Goal: Share content: Share content

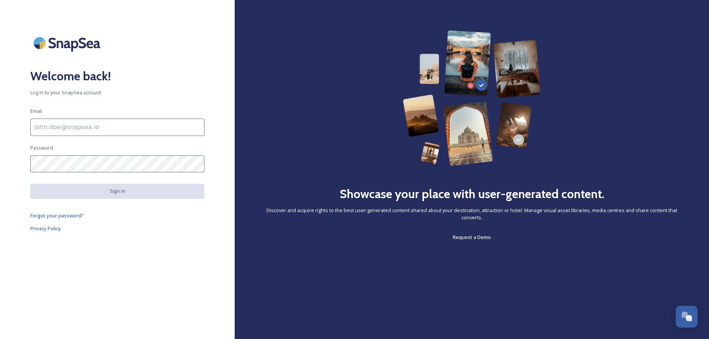
click at [45, 125] on input at bounding box center [117, 126] width 174 height 17
type input "[EMAIL_ADDRESS][DOMAIN_NAME]"
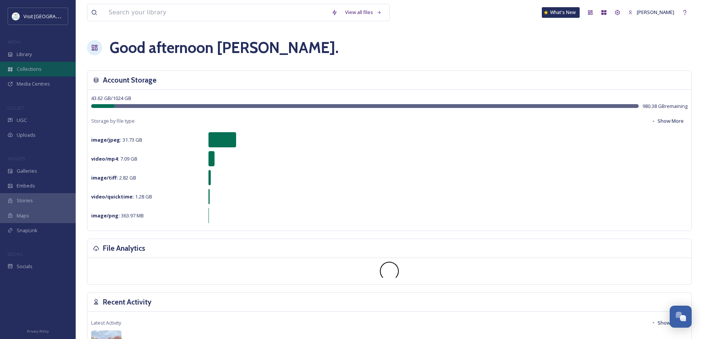
click at [24, 70] on span "Collections" at bounding box center [29, 68] width 25 height 7
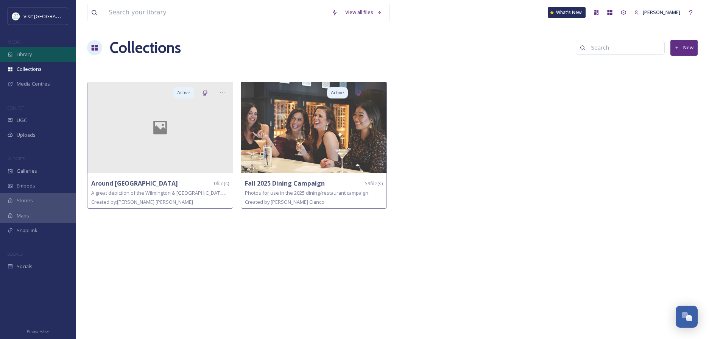
click at [30, 54] on span "Library" at bounding box center [24, 54] width 15 height 7
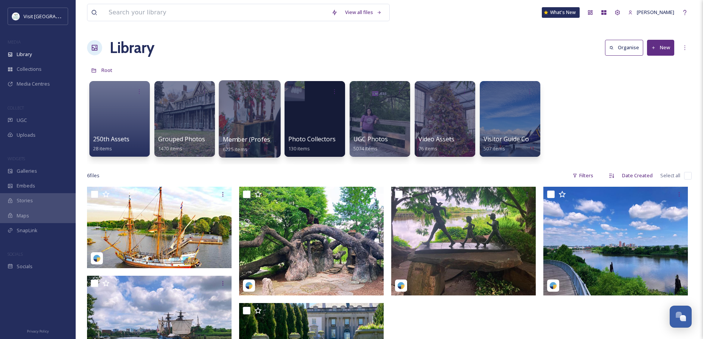
click at [246, 132] on div at bounding box center [250, 118] width 62 height 77
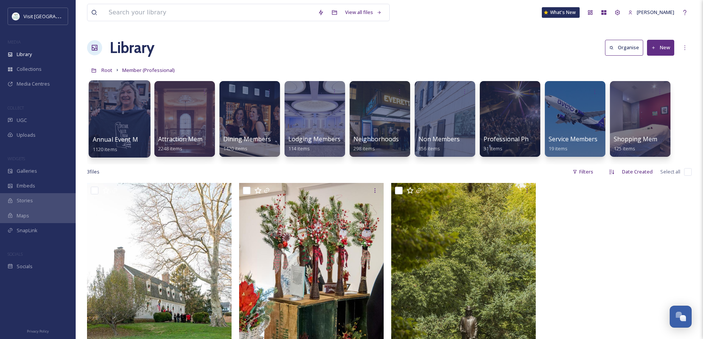
click at [122, 127] on div at bounding box center [120, 118] width 62 height 77
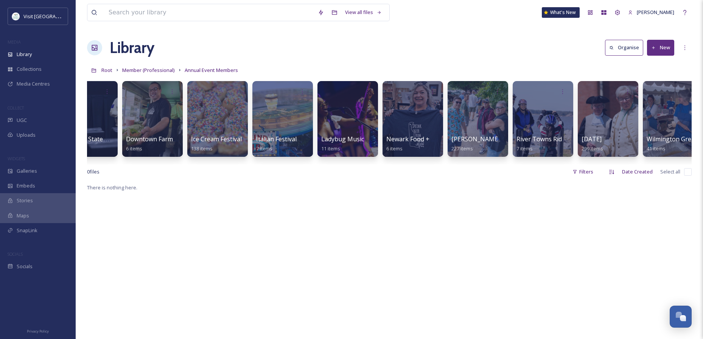
scroll to position [0, 372]
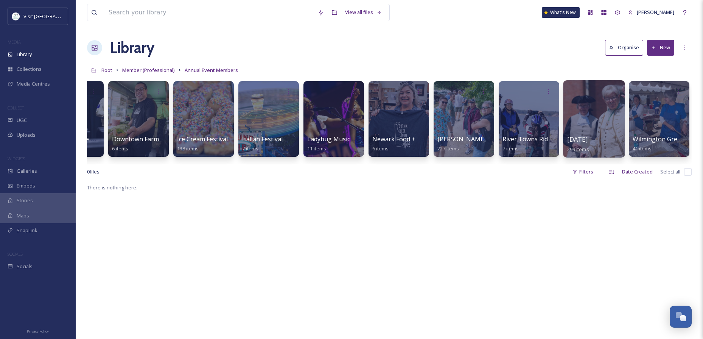
click at [591, 117] on div at bounding box center [594, 118] width 62 height 77
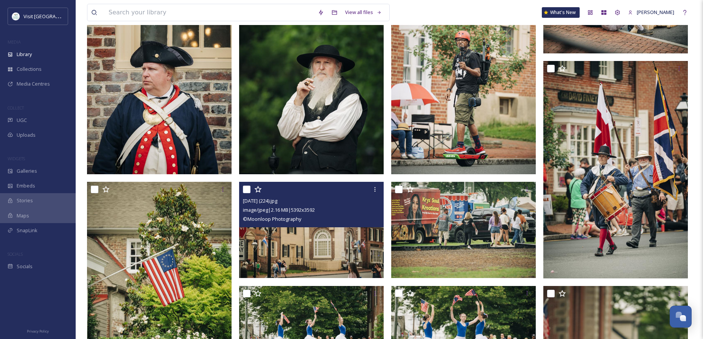
scroll to position [588, 0]
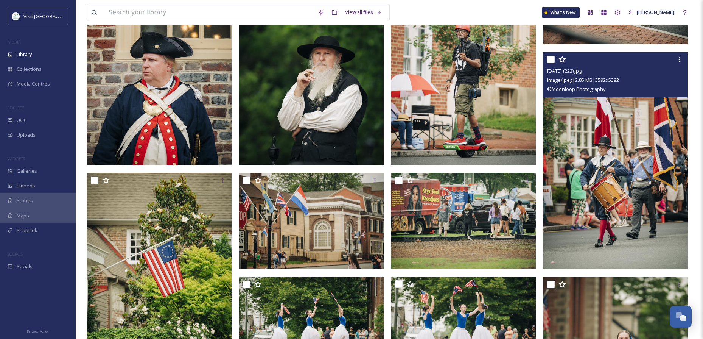
click at [616, 194] on img at bounding box center [616, 160] width 145 height 217
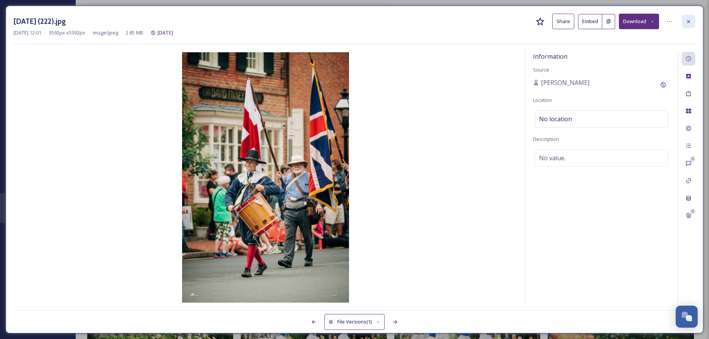
click at [690, 20] on icon at bounding box center [688, 22] width 6 height 6
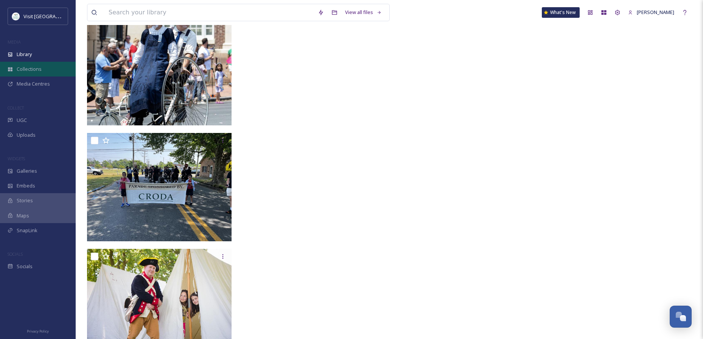
scroll to position [11260, 0]
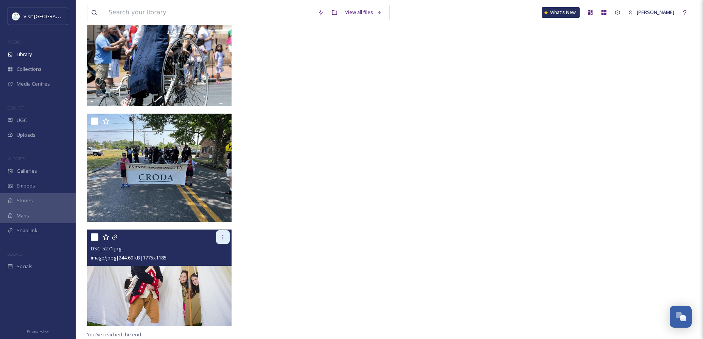
click at [223, 237] on icon at bounding box center [223, 237] width 1 height 5
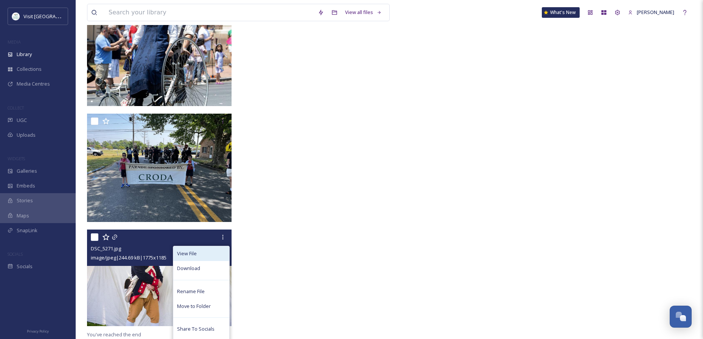
scroll to position [11280, 0]
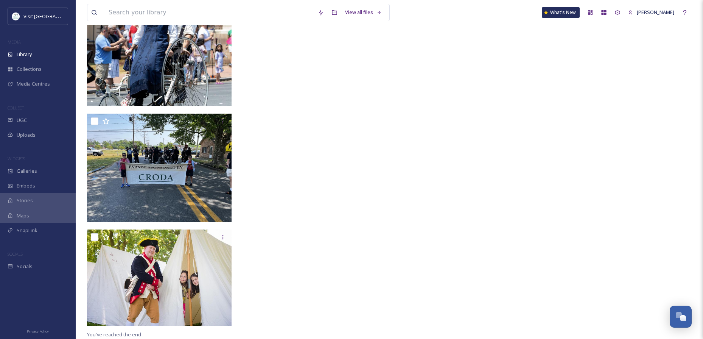
scroll to position [11260, 0]
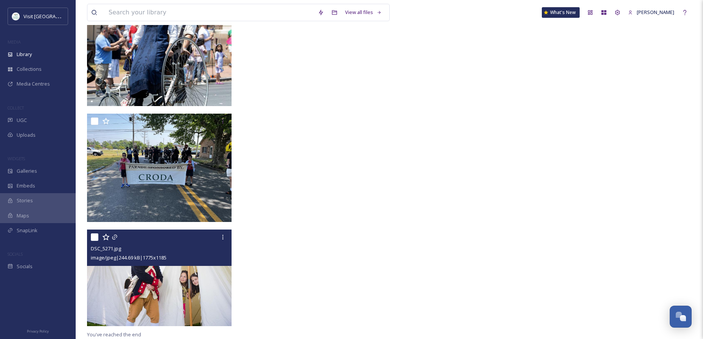
click at [97, 237] on input "checkbox" at bounding box center [95, 237] width 8 height 8
checkbox input "true"
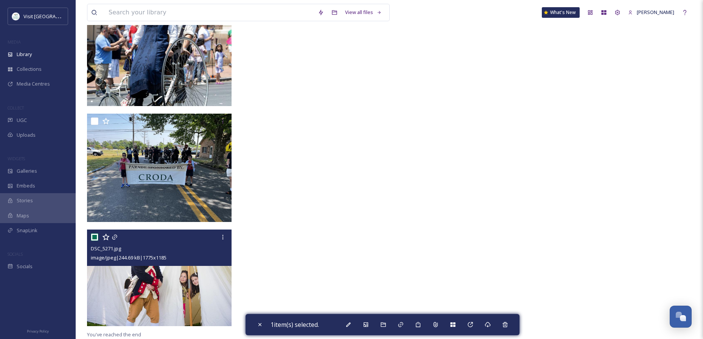
click at [160, 291] on img at bounding box center [159, 277] width 145 height 97
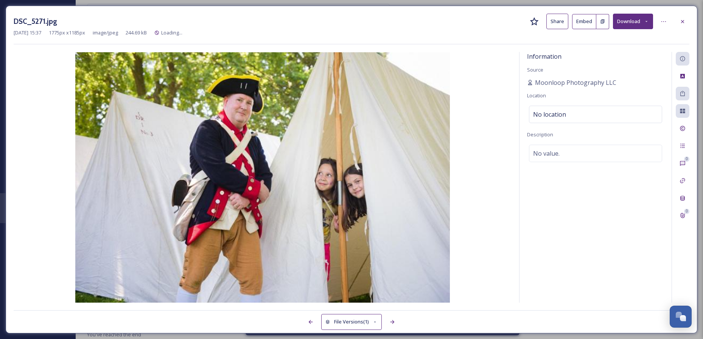
scroll to position [11156, 0]
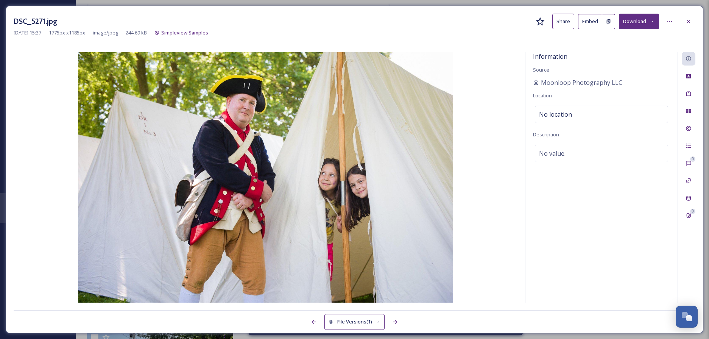
click at [564, 22] on button "Share" at bounding box center [563, 22] width 22 height 16
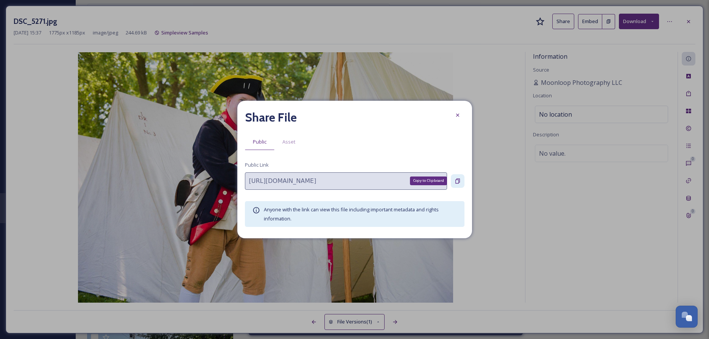
click at [459, 179] on icon at bounding box center [458, 181] width 6 height 6
drag, startPoint x: 459, startPoint y: 114, endPoint x: 606, endPoint y: 39, distance: 164.4
click at [460, 114] on icon at bounding box center [458, 115] width 6 height 6
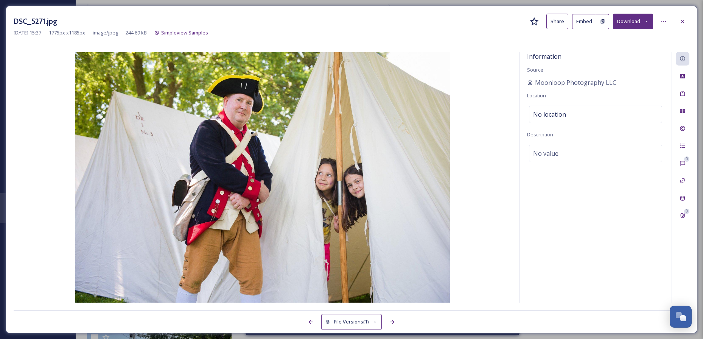
scroll to position [11159, 0]
click at [683, 21] on icon at bounding box center [682, 21] width 3 height 3
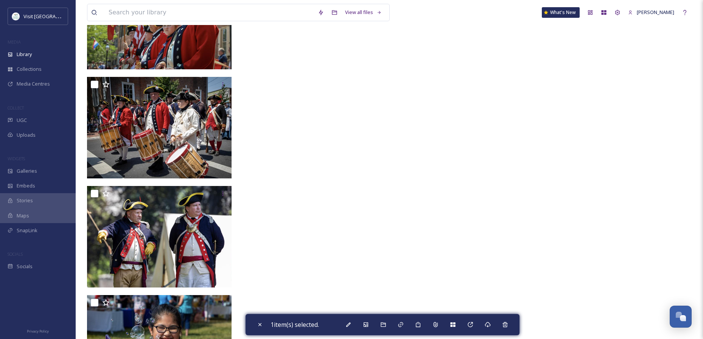
scroll to position [10803, 0]
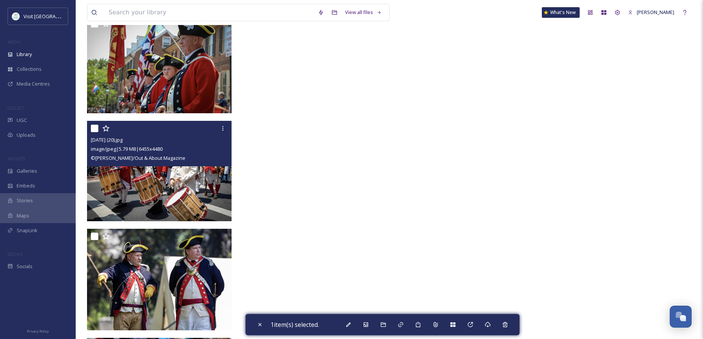
click at [207, 178] on img at bounding box center [159, 171] width 145 height 100
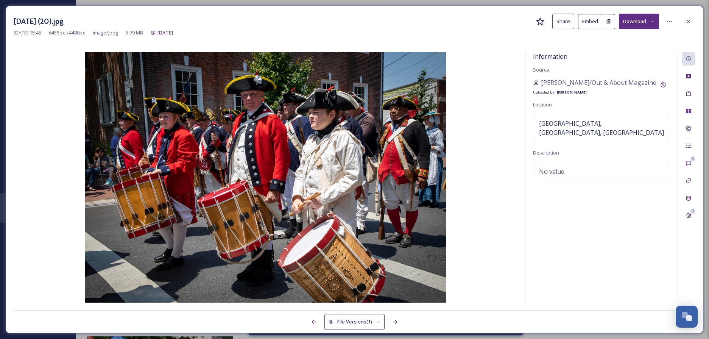
drag, startPoint x: 691, startPoint y: 22, endPoint x: 663, endPoint y: 57, distance: 44.7
click at [691, 22] on icon at bounding box center [688, 22] width 6 height 6
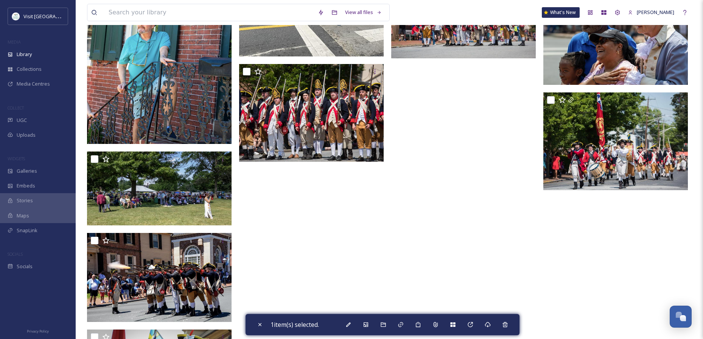
scroll to position [10474, 0]
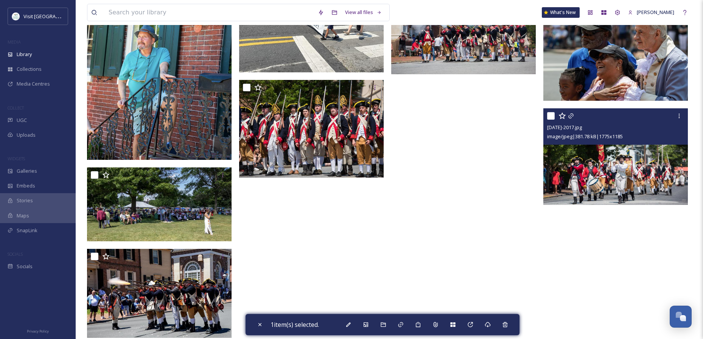
click at [631, 174] on img at bounding box center [616, 156] width 145 height 97
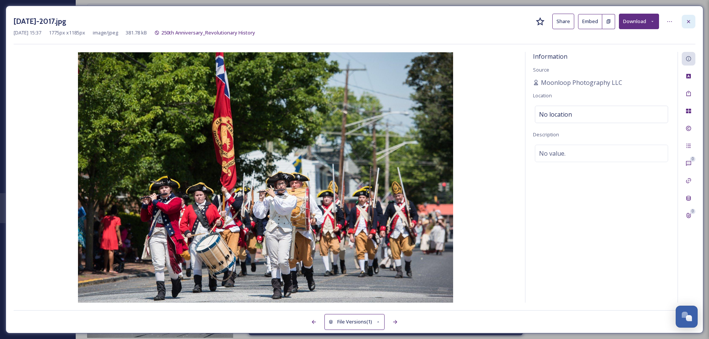
click at [688, 22] on icon at bounding box center [688, 21] width 3 height 3
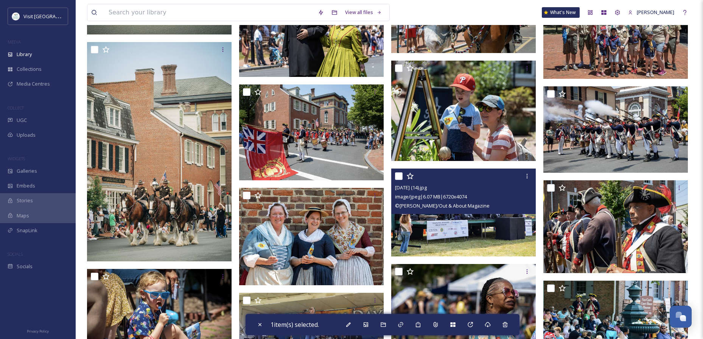
scroll to position [9750, 0]
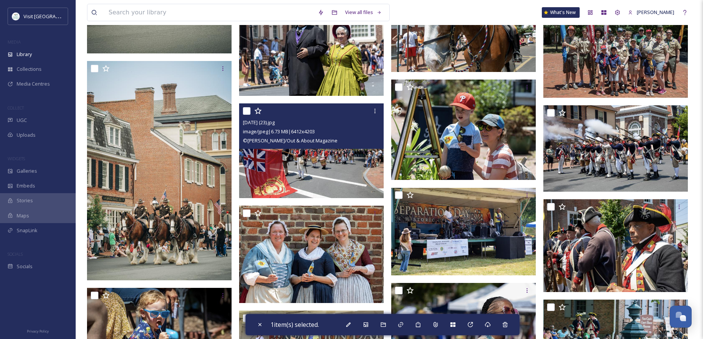
click at [327, 160] on img at bounding box center [311, 150] width 145 height 95
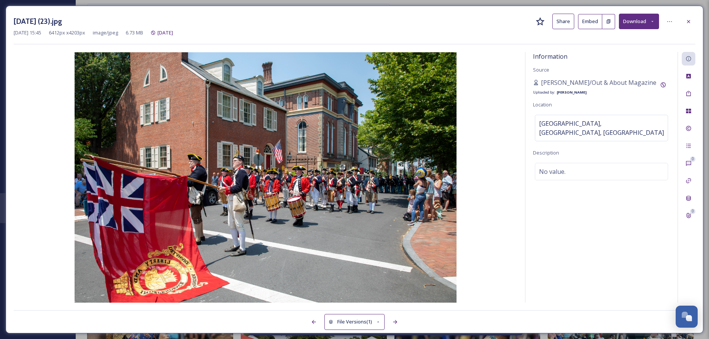
click at [568, 24] on button "Share" at bounding box center [563, 22] width 22 height 16
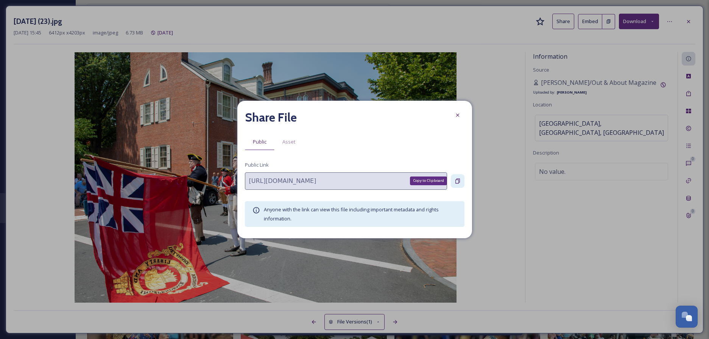
click at [458, 181] on icon at bounding box center [458, 181] width 6 height 6
click at [458, 115] on icon at bounding box center [457, 115] width 3 height 3
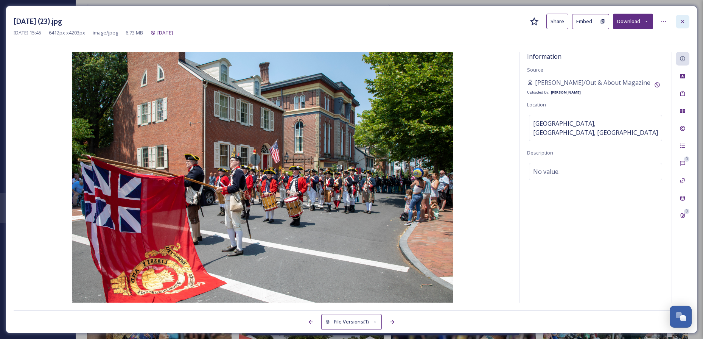
click at [682, 21] on icon at bounding box center [682, 21] width 3 height 3
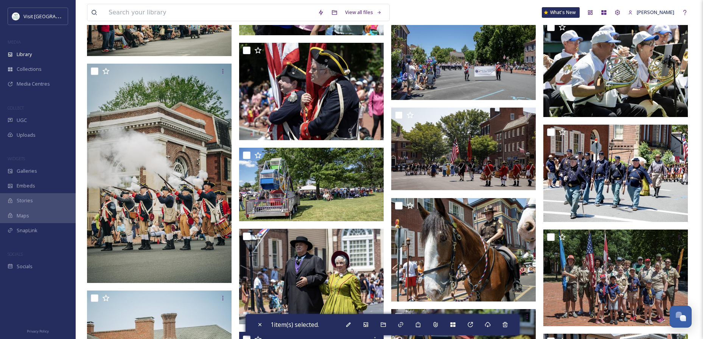
scroll to position [9505, 0]
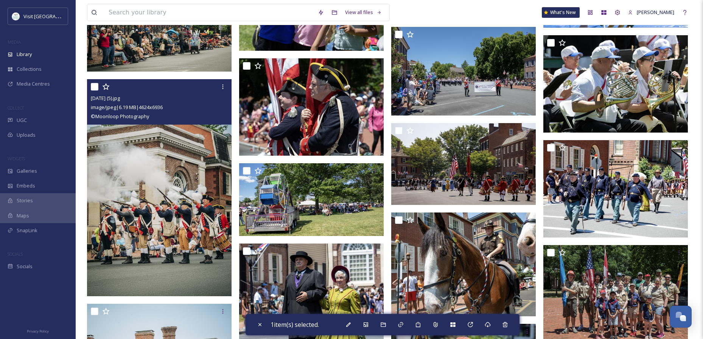
click at [150, 159] on img at bounding box center [159, 187] width 145 height 217
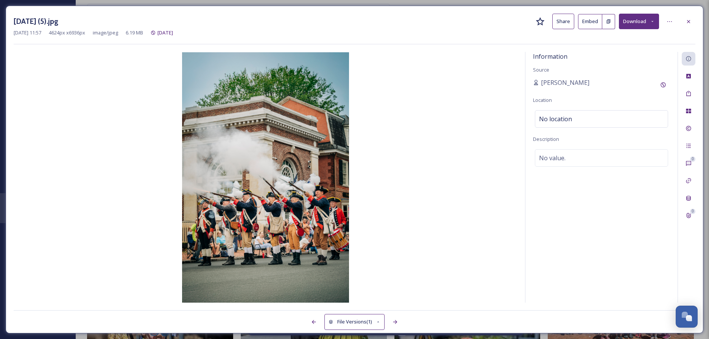
click at [565, 20] on button "Share" at bounding box center [563, 22] width 22 height 16
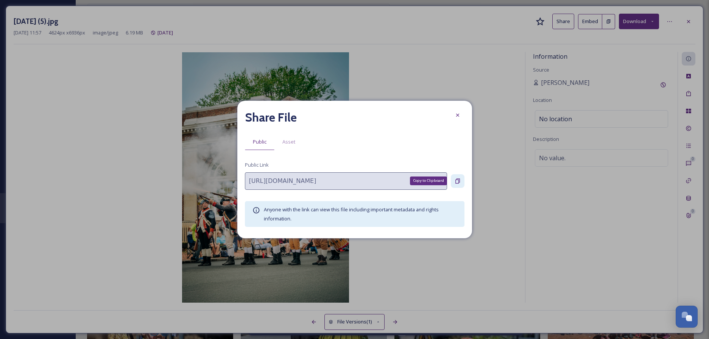
click at [459, 180] on icon at bounding box center [458, 181] width 6 height 6
click at [456, 115] on icon at bounding box center [458, 115] width 6 height 6
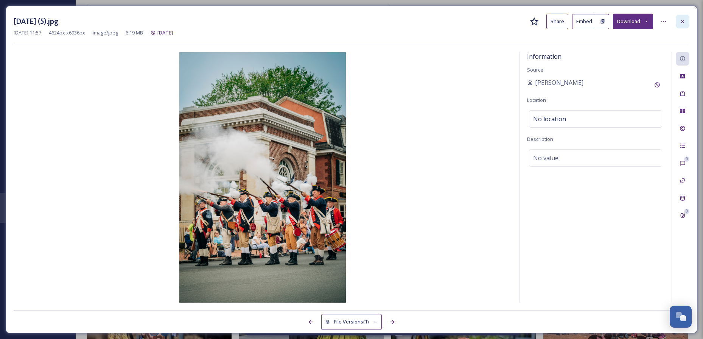
click at [682, 22] on icon at bounding box center [683, 22] width 6 height 6
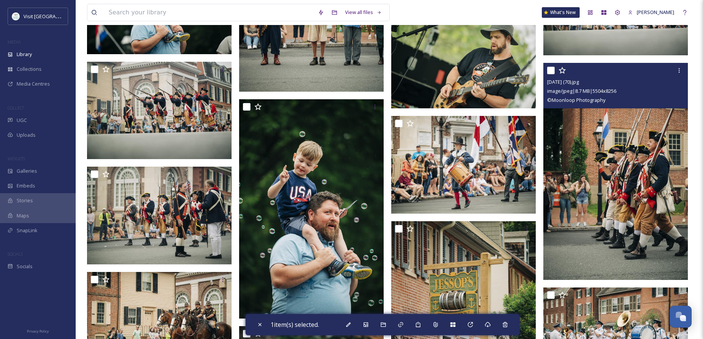
scroll to position [6731, 0]
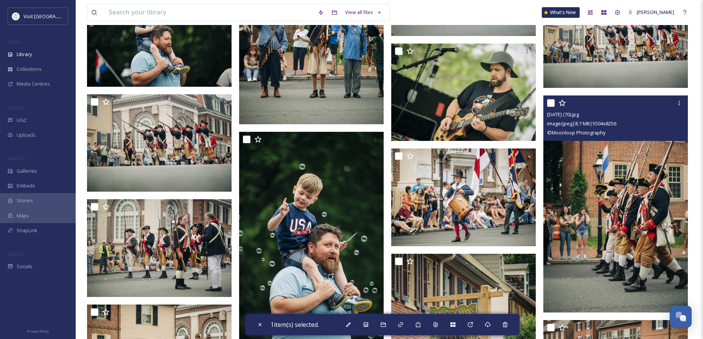
click at [612, 228] on img at bounding box center [616, 203] width 145 height 217
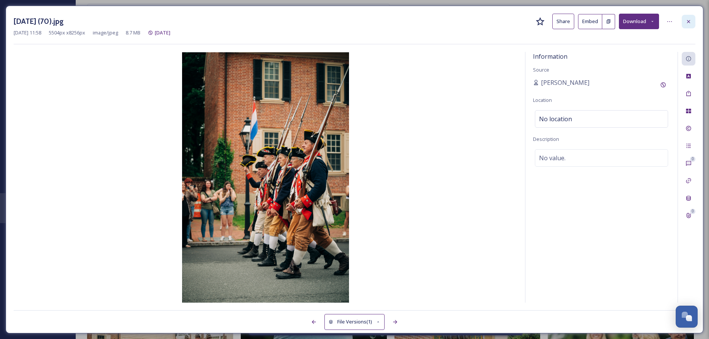
click at [691, 20] on icon at bounding box center [688, 22] width 6 height 6
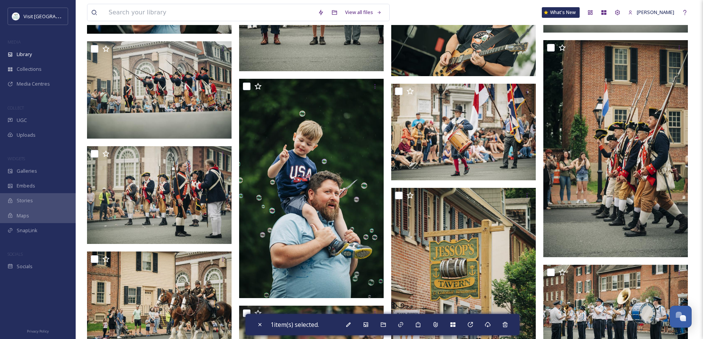
scroll to position [6794, 0]
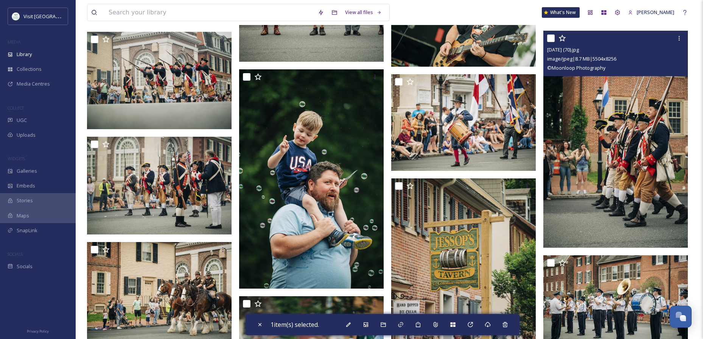
click at [620, 137] on img at bounding box center [616, 139] width 145 height 217
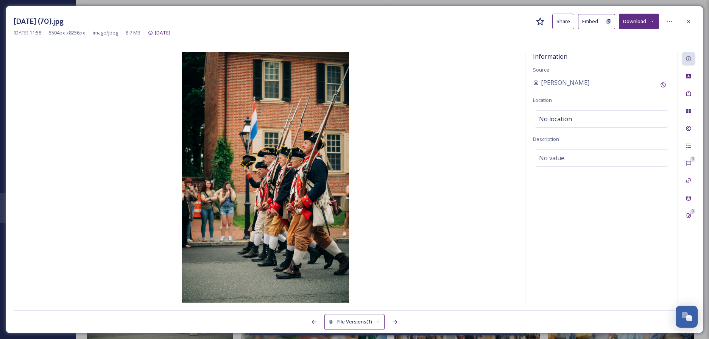
click at [567, 23] on button "Share" at bounding box center [563, 22] width 22 height 16
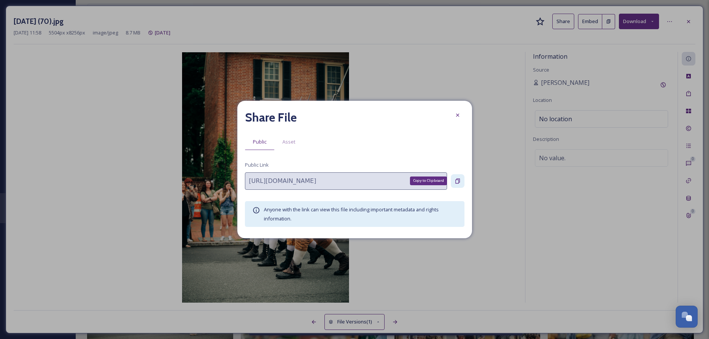
click at [457, 179] on icon at bounding box center [457, 180] width 5 height 5
click at [457, 115] on icon at bounding box center [457, 115] width 3 height 3
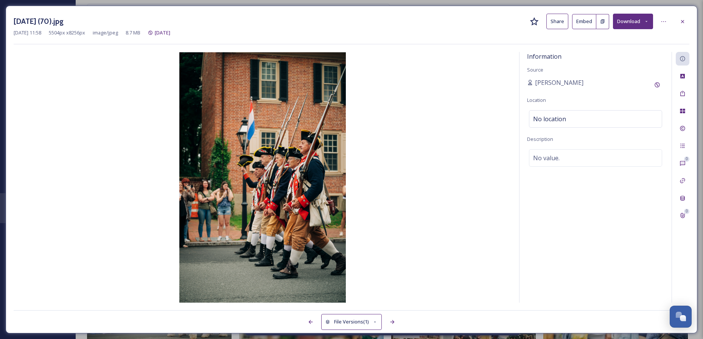
scroll to position [6789, 0]
click at [682, 20] on icon at bounding box center [683, 22] width 6 height 6
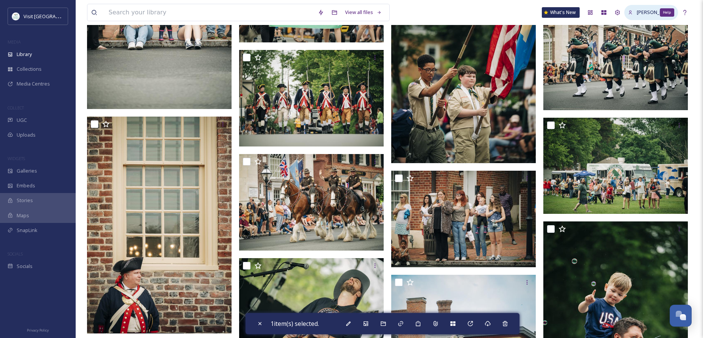
scroll to position [5989, 0]
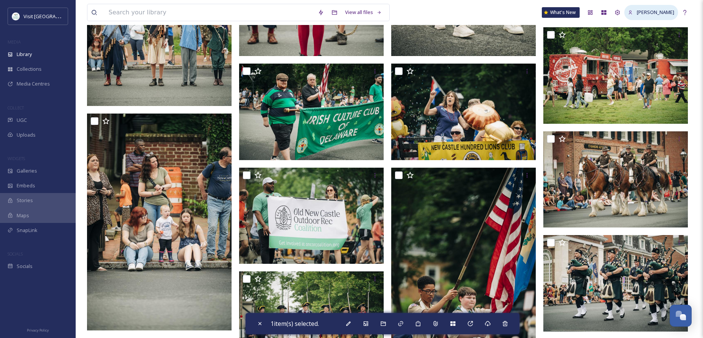
click at [653, 12] on span "[PERSON_NAME]" at bounding box center [655, 12] width 37 height 7
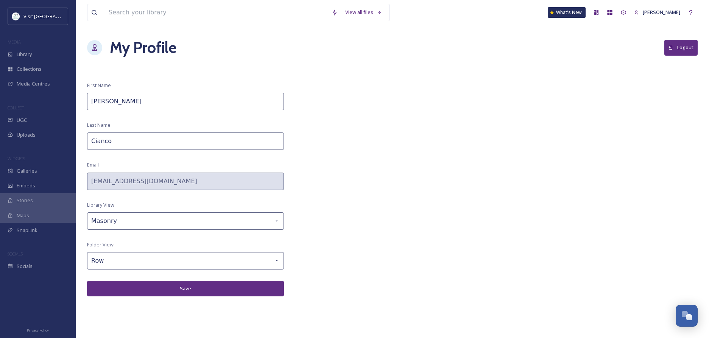
click at [676, 53] on button "Logout" at bounding box center [680, 48] width 33 height 16
